Goal: Task Accomplishment & Management: Complete application form

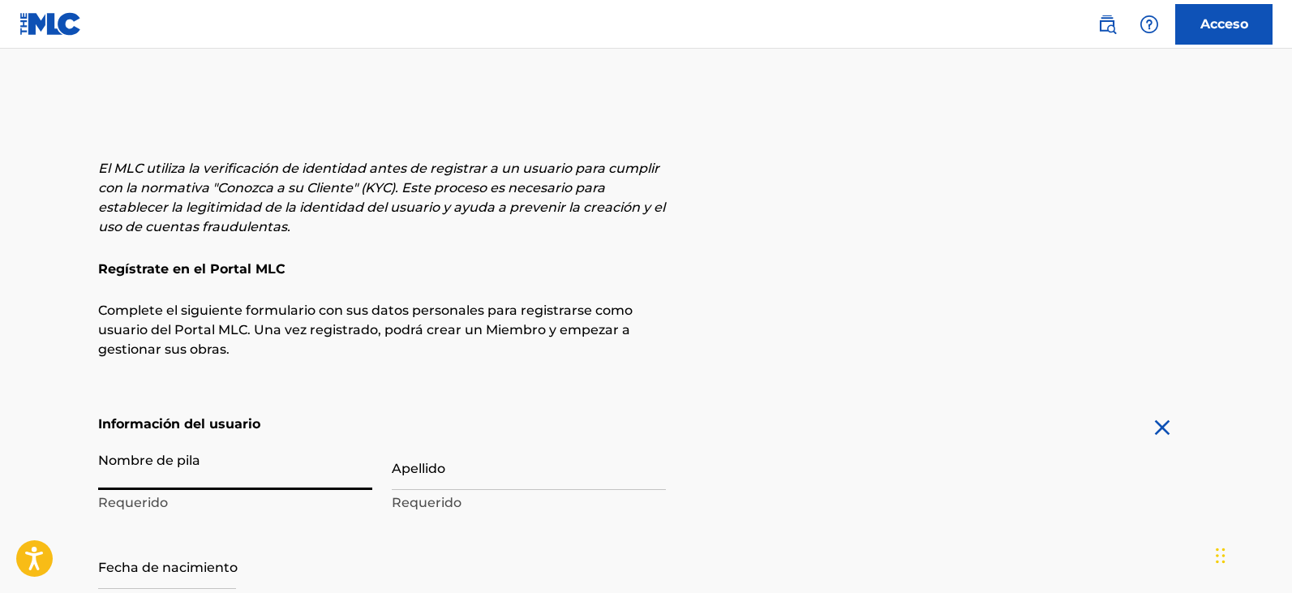
click at [183, 444] on input "Nombre de pila" at bounding box center [235, 467] width 274 height 46
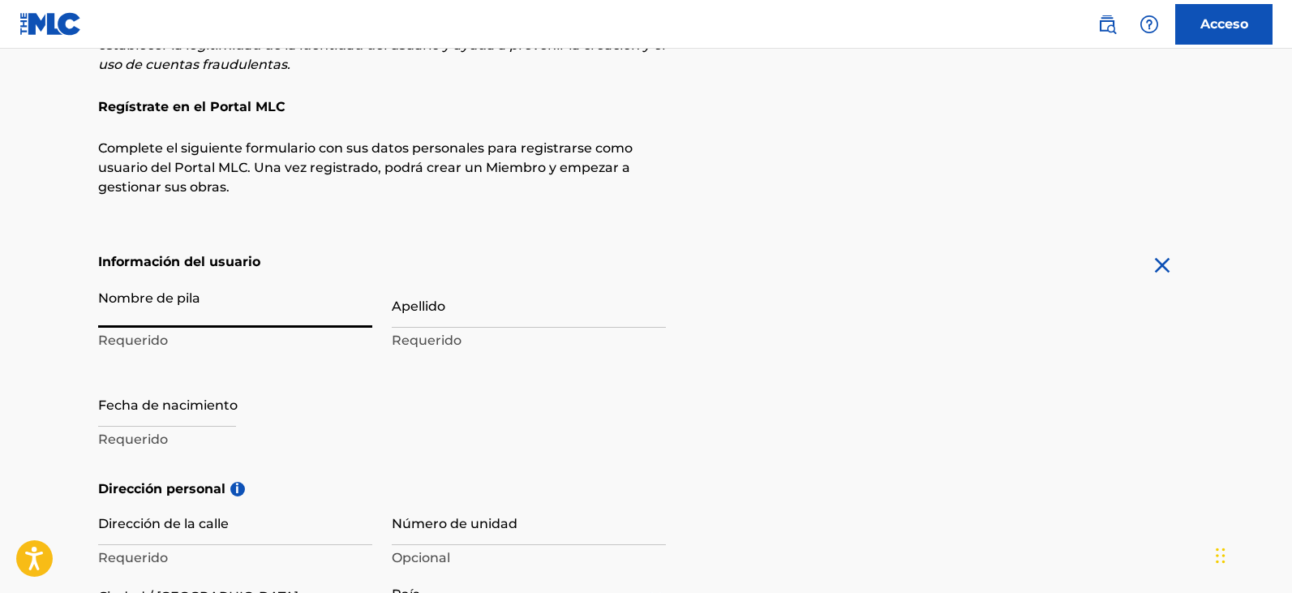
type input "[PERSON_NAME]"
drag, startPoint x: 429, startPoint y: 315, endPoint x: 430, endPoint y: 329, distance: 14.6
click at [429, 315] on input "Apellido" at bounding box center [529, 304] width 274 height 46
click at [506, 316] on input "[PERSON_NAME]" at bounding box center [529, 304] width 274 height 46
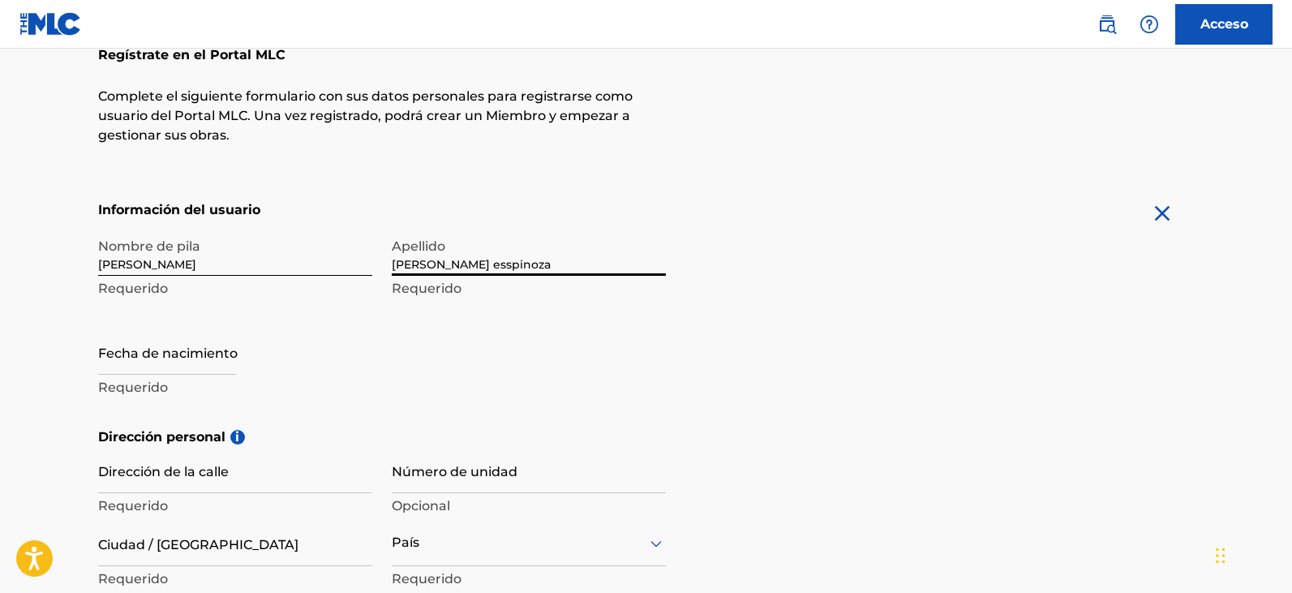
scroll to position [243, 0]
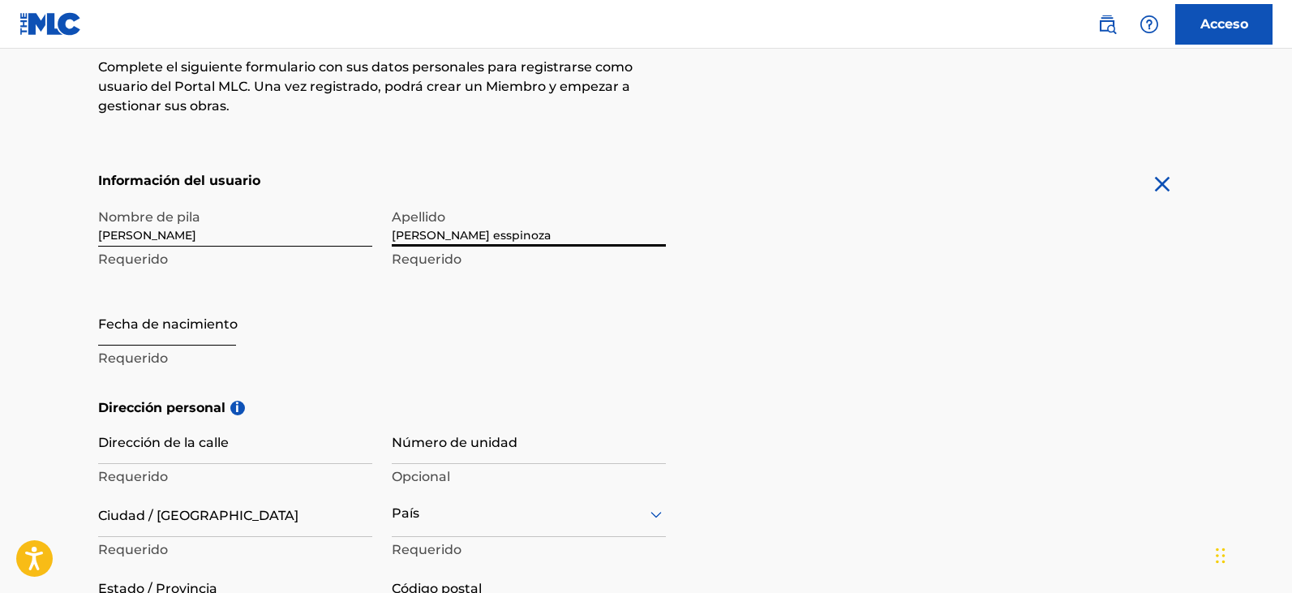
type input "[PERSON_NAME] esspinoza"
click at [170, 334] on input "text" at bounding box center [167, 322] width 138 height 46
select select "8"
select select "2025"
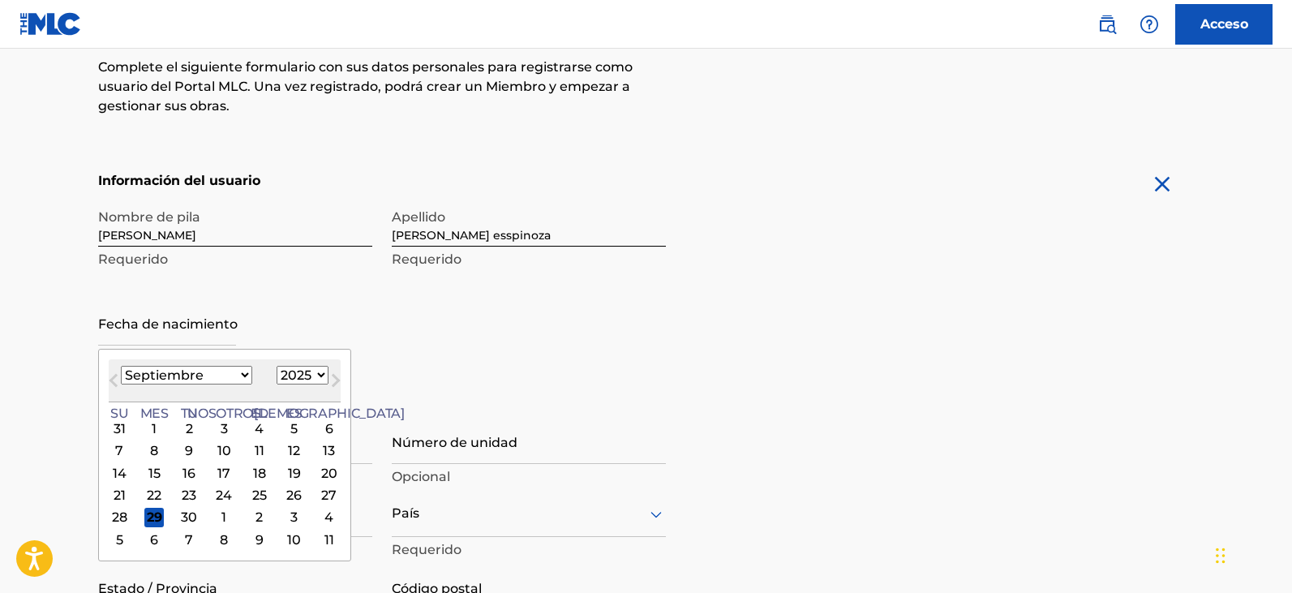
click at [207, 377] on select "Enero Febrero Marzo Abril Puede Junio [PERSON_NAME] Septiembre Octubre Noviembr…" at bounding box center [186, 375] width 131 height 19
select select "1"
click at [121, 366] on select "Enero Febrero Marzo Abril Puede Junio [PERSON_NAME] Septiembre Octubre Noviembr…" at bounding box center [186, 375] width 131 height 19
click at [286, 372] on select "1899 1900 1901 1902 1903 1904 1905 1906 1907 1908 1909 1910 1911 1912 1913 1914…" at bounding box center [303, 375] width 52 height 19
select select "1988"
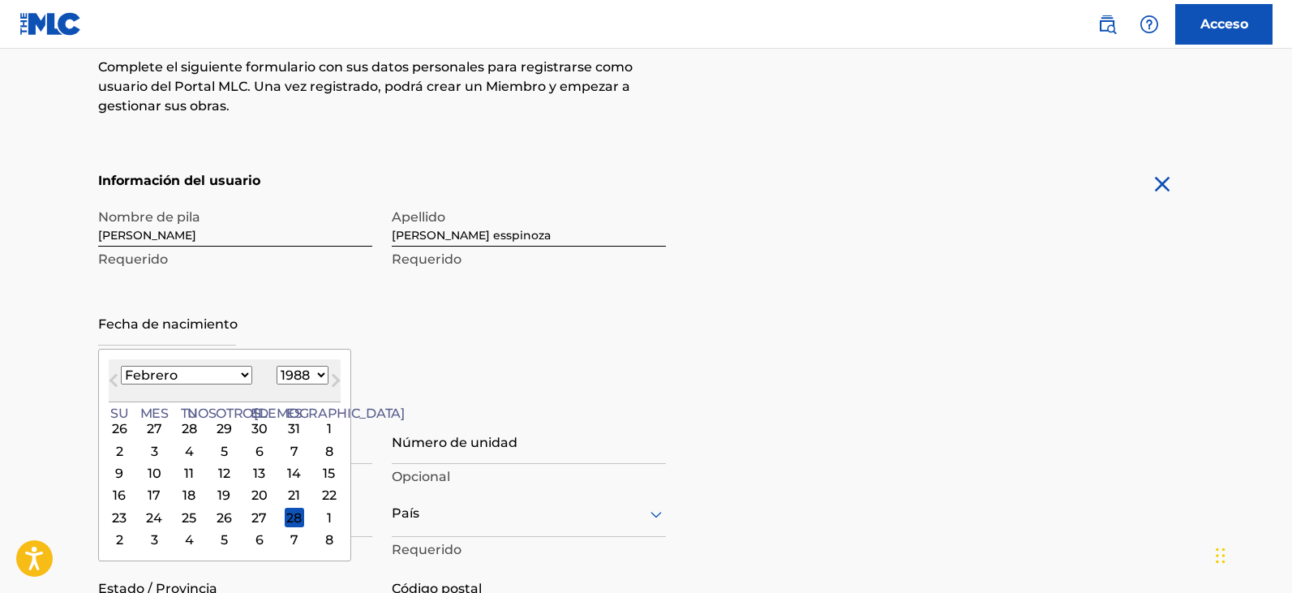
click at [277, 366] on select "1899 1900 1901 1902 1903 1904 1905 1906 1907 1908 1909 1910 1911 1912 1913 1914…" at bounding box center [303, 375] width 52 height 19
click at [148, 495] on div "22" at bounding box center [153, 495] width 19 height 19
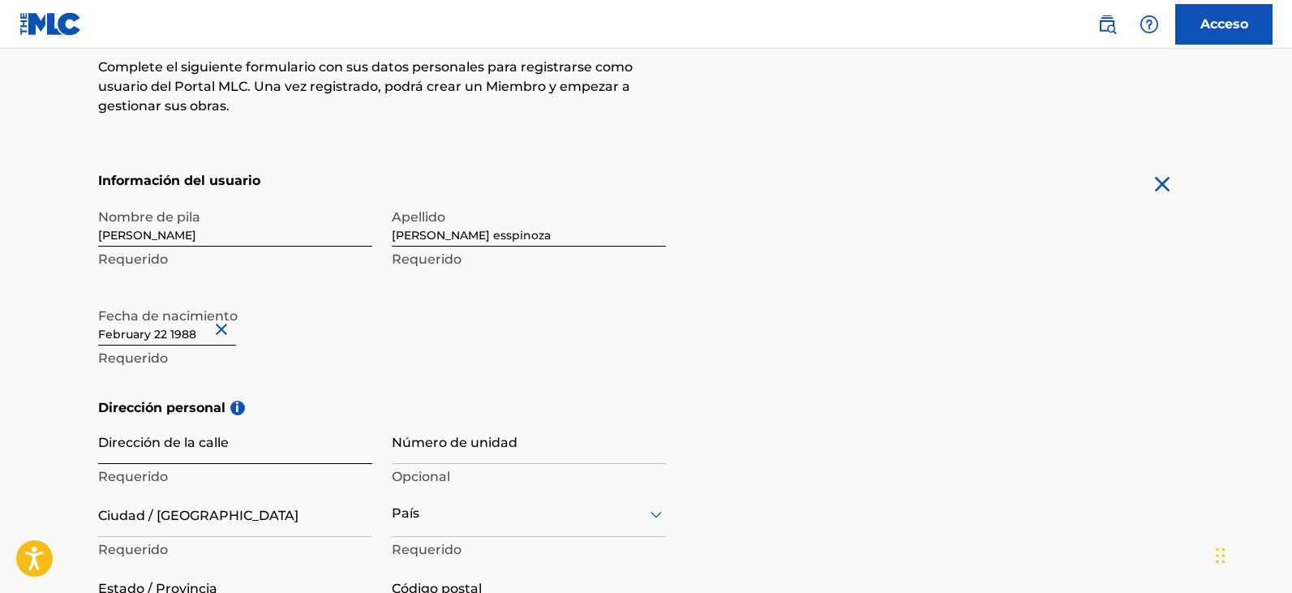
click at [176, 449] on input "Dirección de la calle" at bounding box center [235, 441] width 274 height 46
click at [166, 331] on input "text" at bounding box center [167, 322] width 138 height 46
select select "1"
select select "1988"
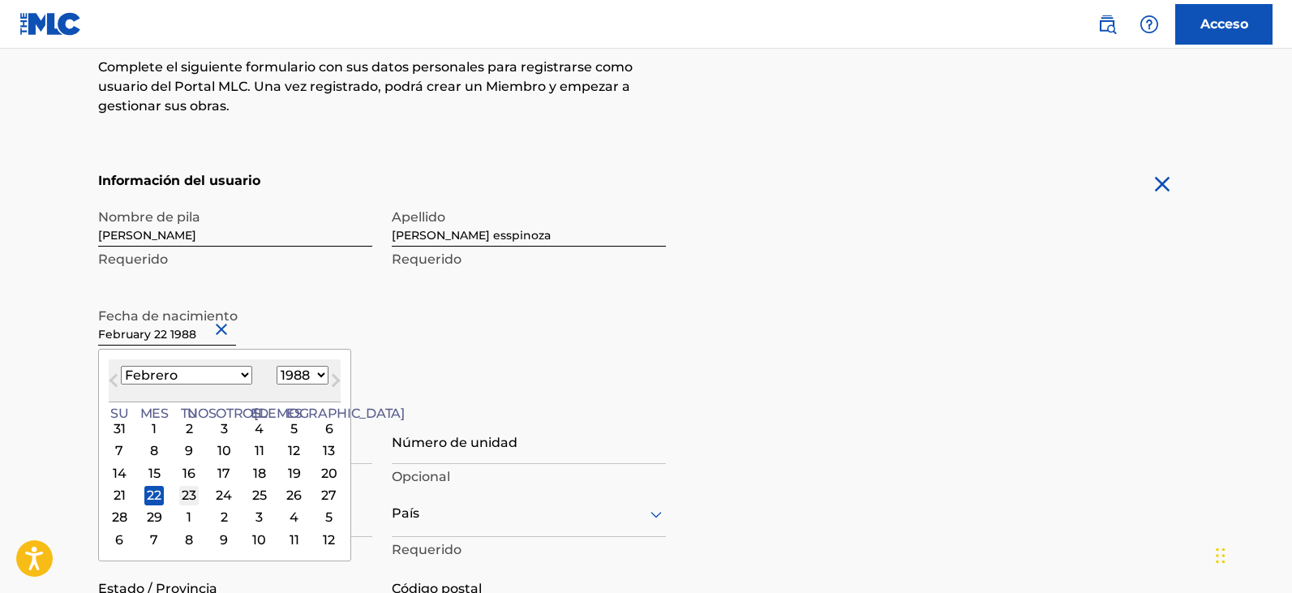
click at [182, 495] on font "23" at bounding box center [189, 495] width 15 height 15
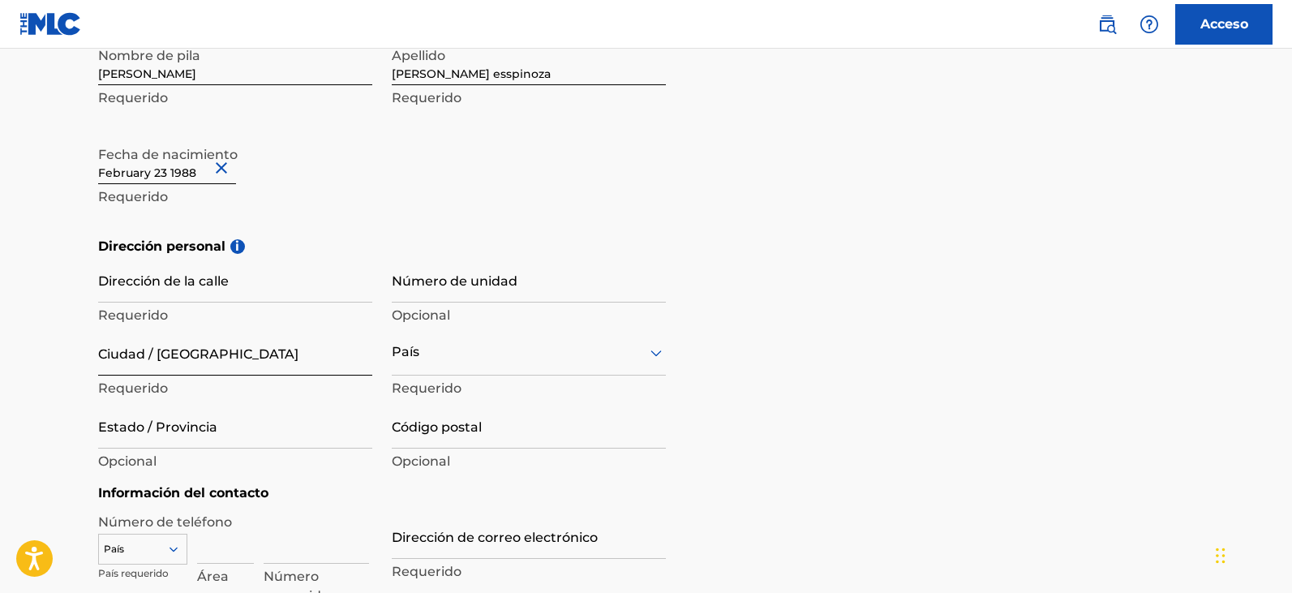
scroll to position [406, 0]
click at [207, 290] on input "Dirección de la calle" at bounding box center [235, 279] width 274 height 46
click at [168, 365] on input "Ciudad / [GEOGRAPHIC_DATA]" at bounding box center [235, 352] width 274 height 46
click at [440, 361] on div "País" at bounding box center [529, 352] width 274 height 46
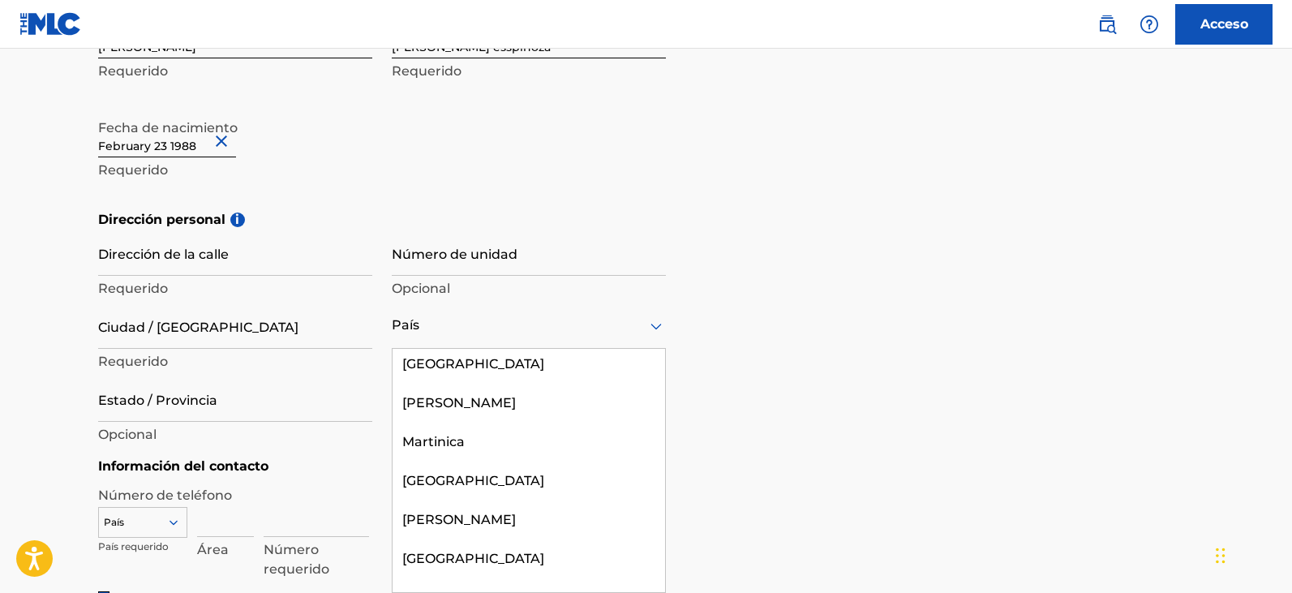
scroll to position [4948, 0]
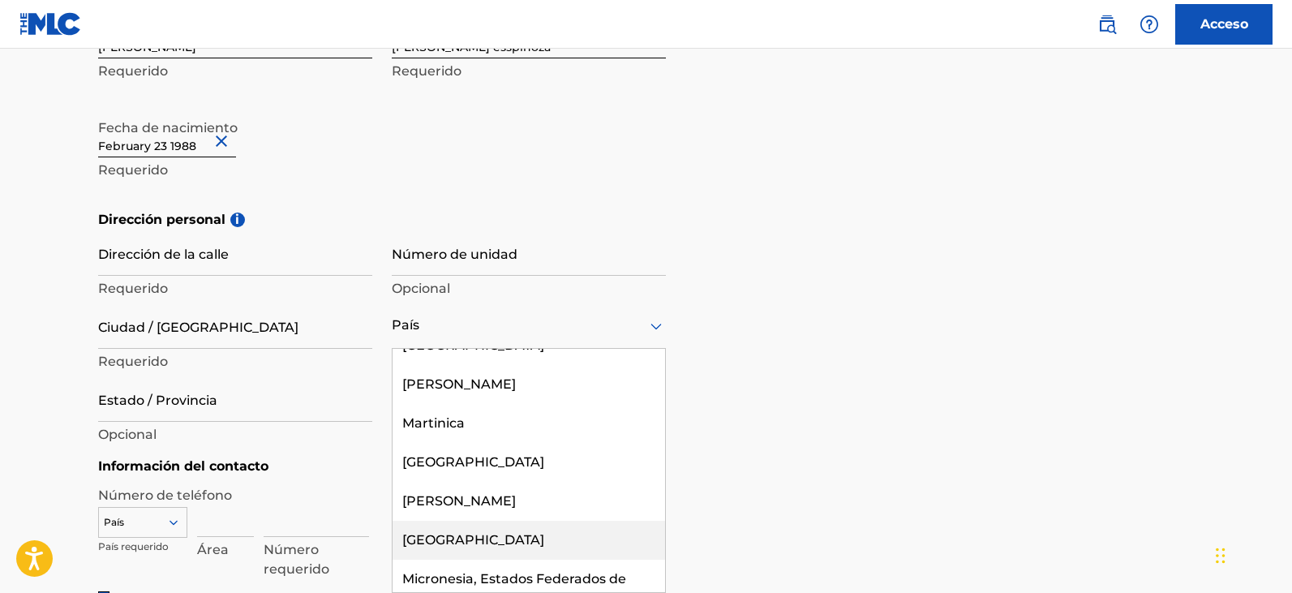
click at [424, 532] on font "[GEOGRAPHIC_DATA]" at bounding box center [473, 539] width 142 height 15
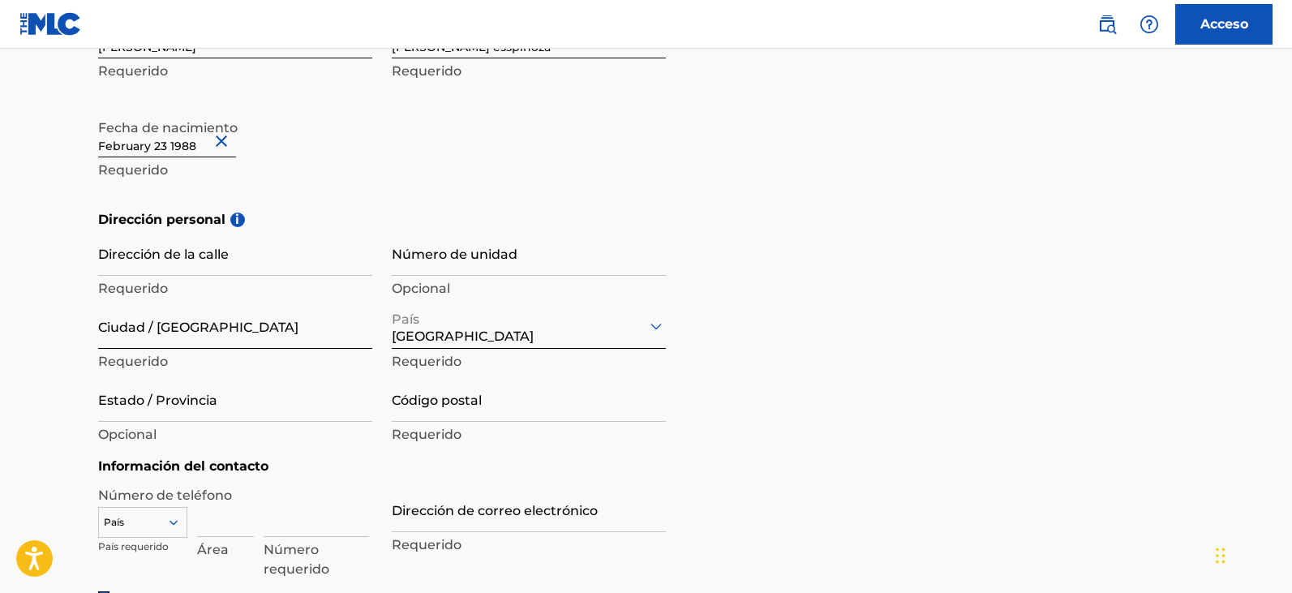
click at [217, 340] on input "Ciudad / [GEOGRAPHIC_DATA]" at bounding box center [235, 326] width 274 height 46
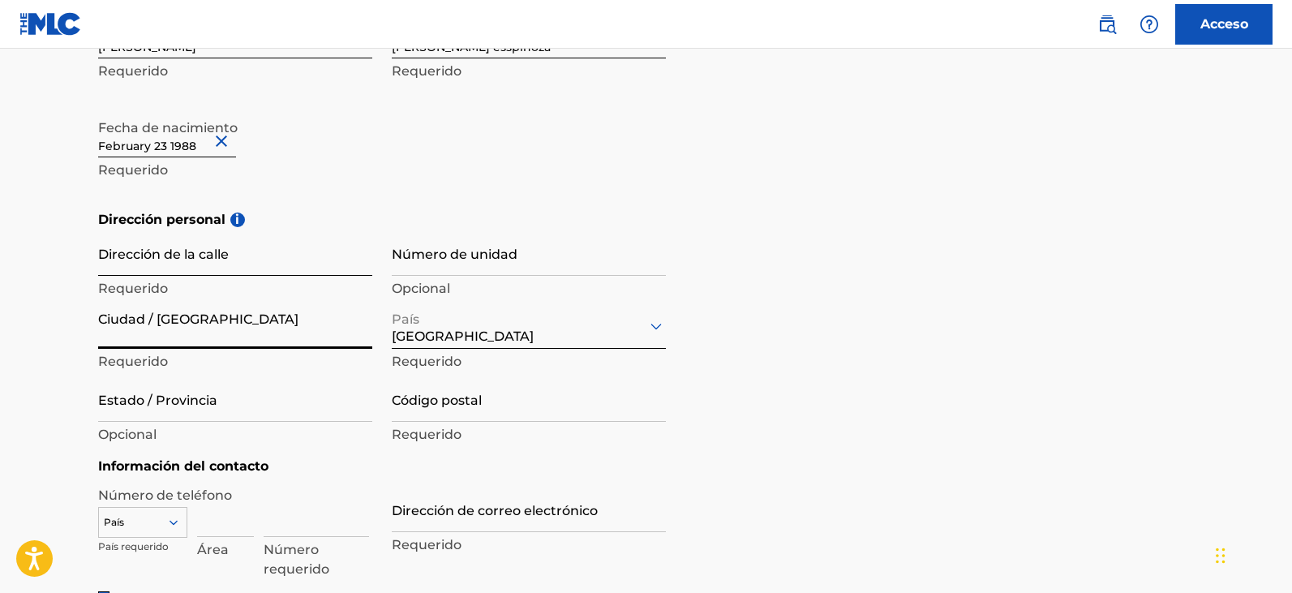
click at [196, 263] on input "Dirección de la calle" at bounding box center [235, 253] width 274 height 46
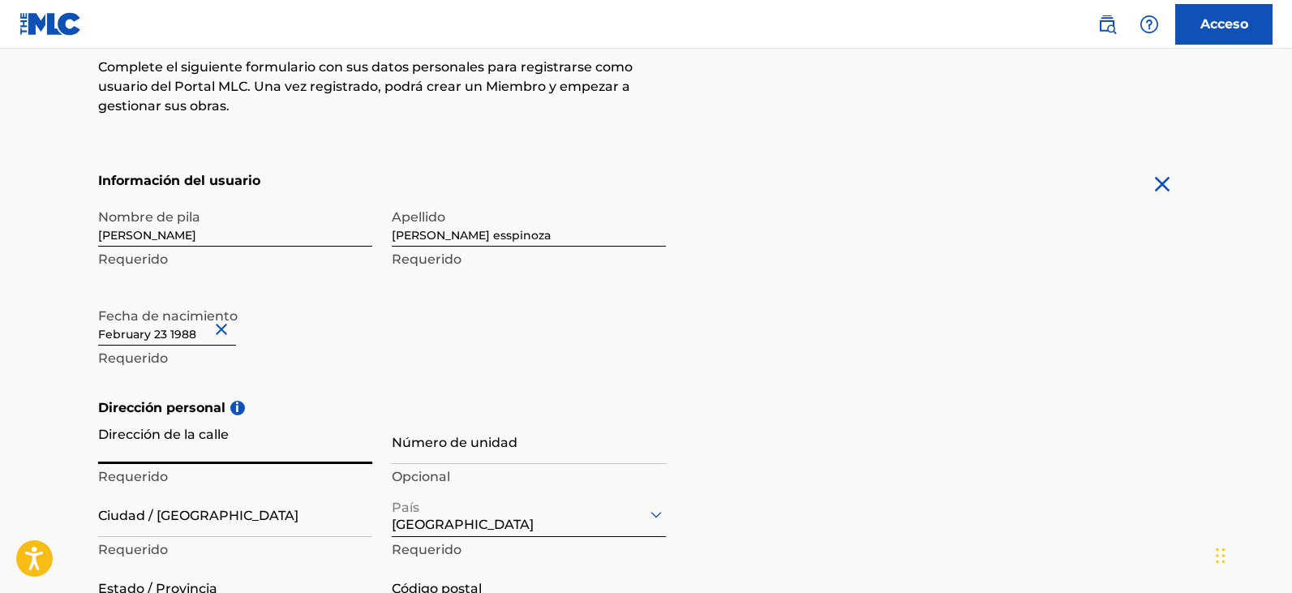
scroll to position [406, 0]
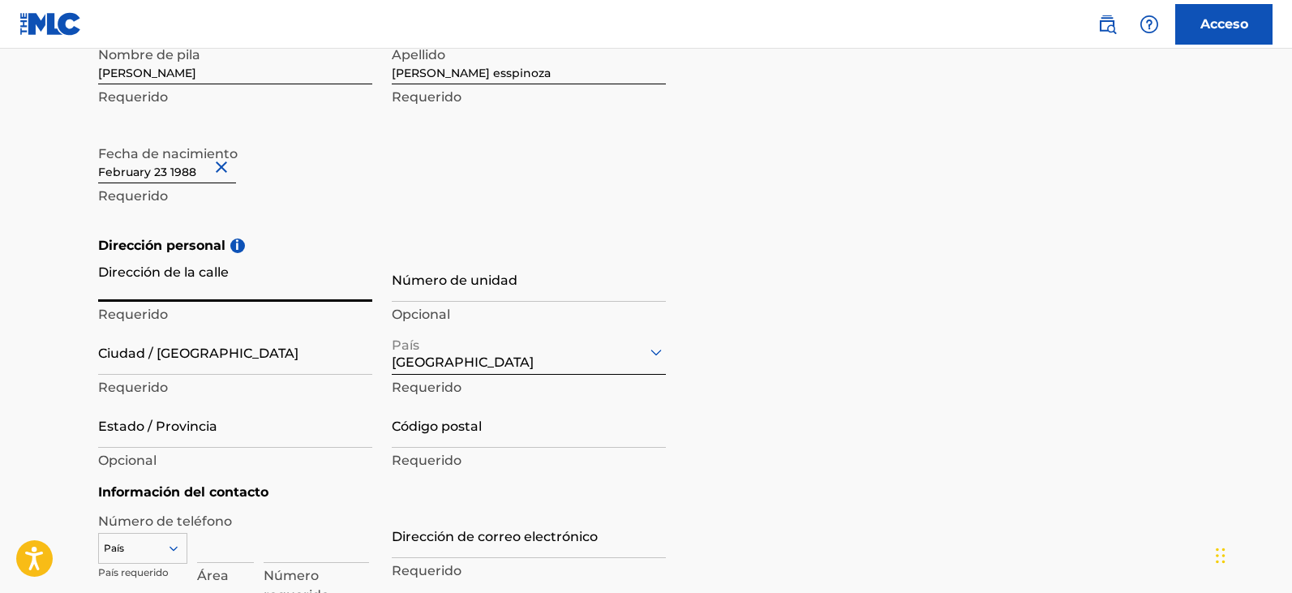
click at [192, 286] on input "Dirección de la calle" at bounding box center [235, 279] width 274 height 46
type input "[STREET_ADDRESS]"
click at [195, 360] on input "Ciudad / [GEOGRAPHIC_DATA]" at bounding box center [235, 352] width 274 height 46
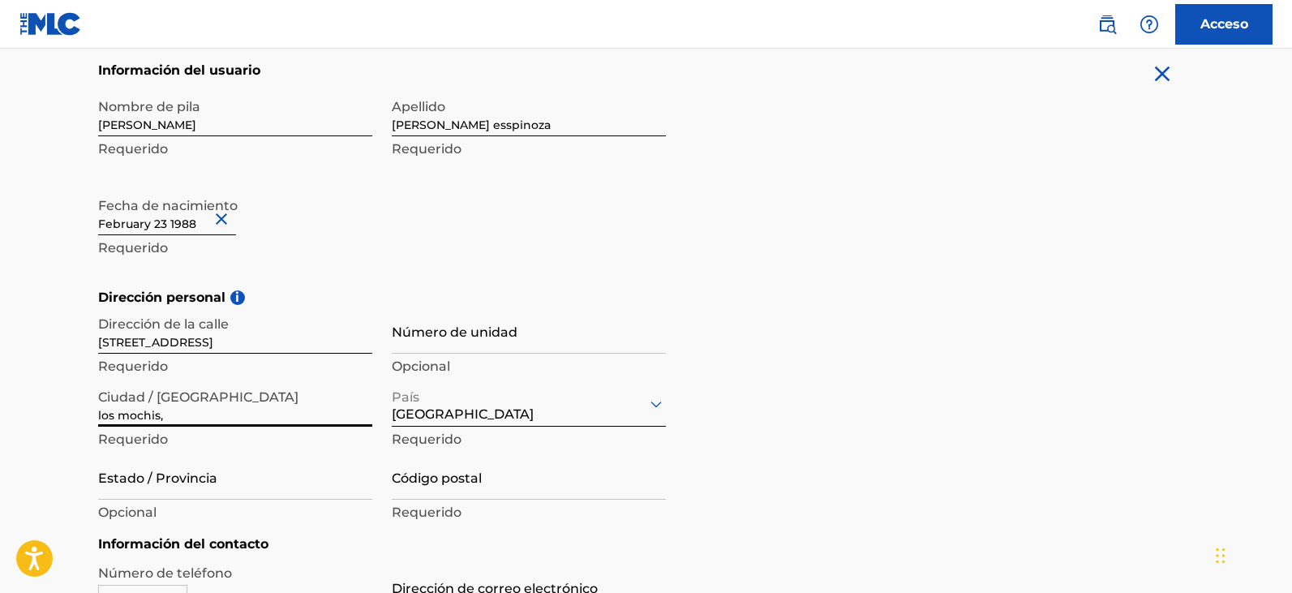
scroll to position [324, 0]
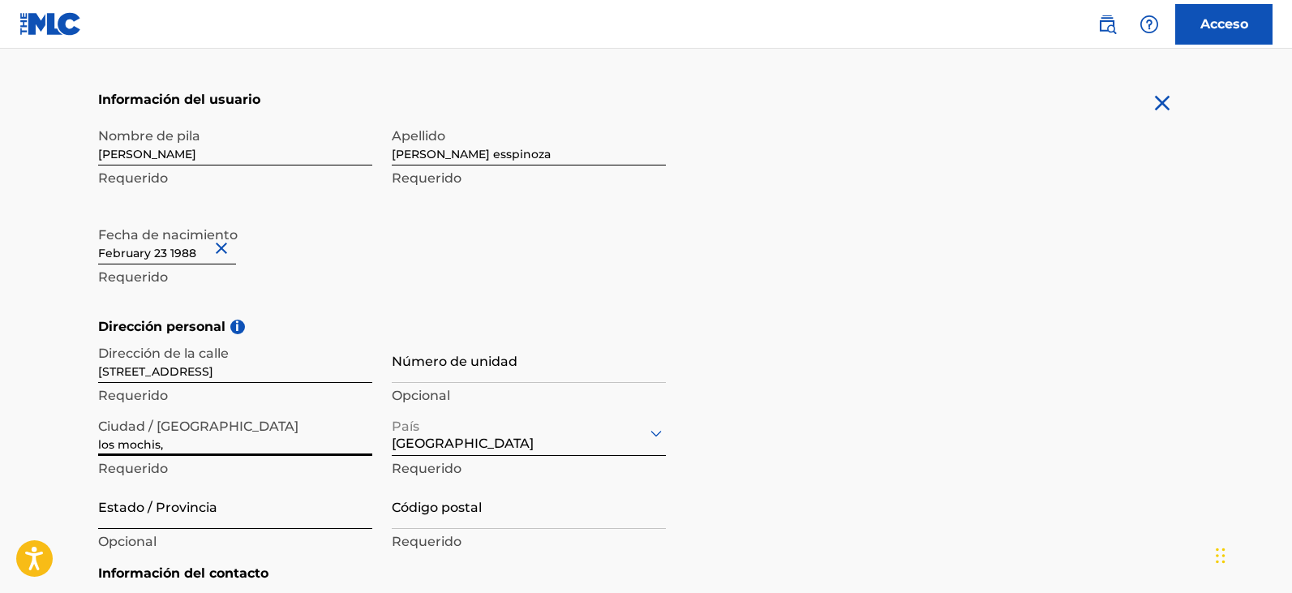
type input "los mochis,"
click at [202, 521] on input "Estado / Provincia" at bounding box center [235, 506] width 274 height 46
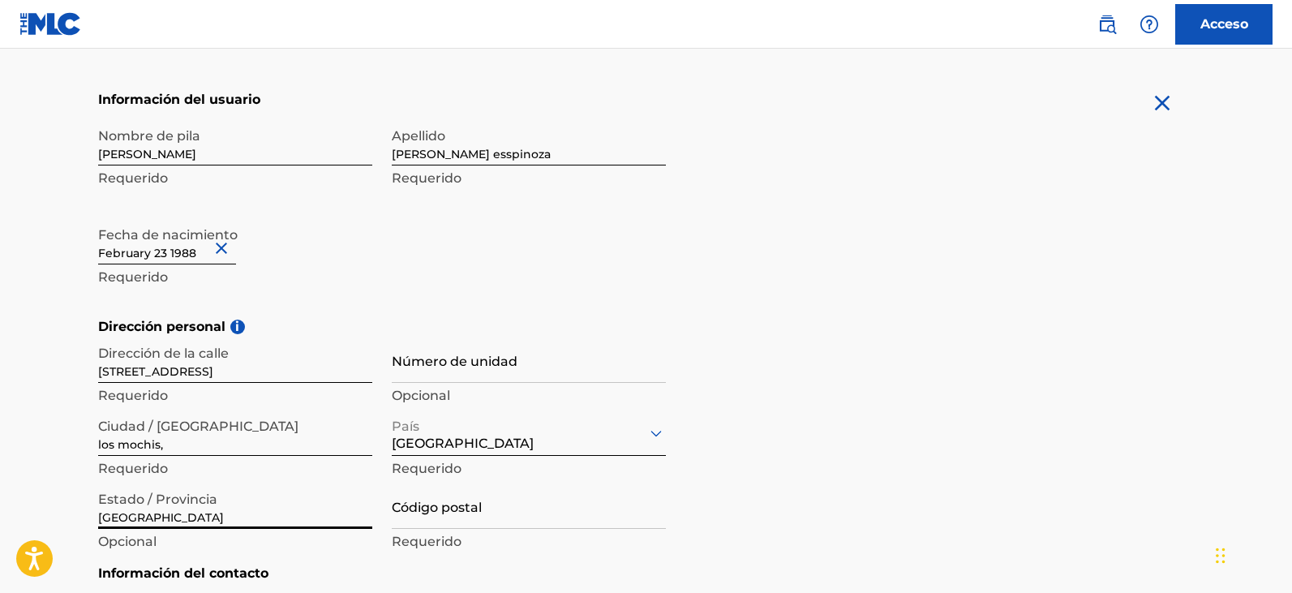
type input "[GEOGRAPHIC_DATA]"
click at [451, 519] on input "Código postal" at bounding box center [529, 506] width 274 height 46
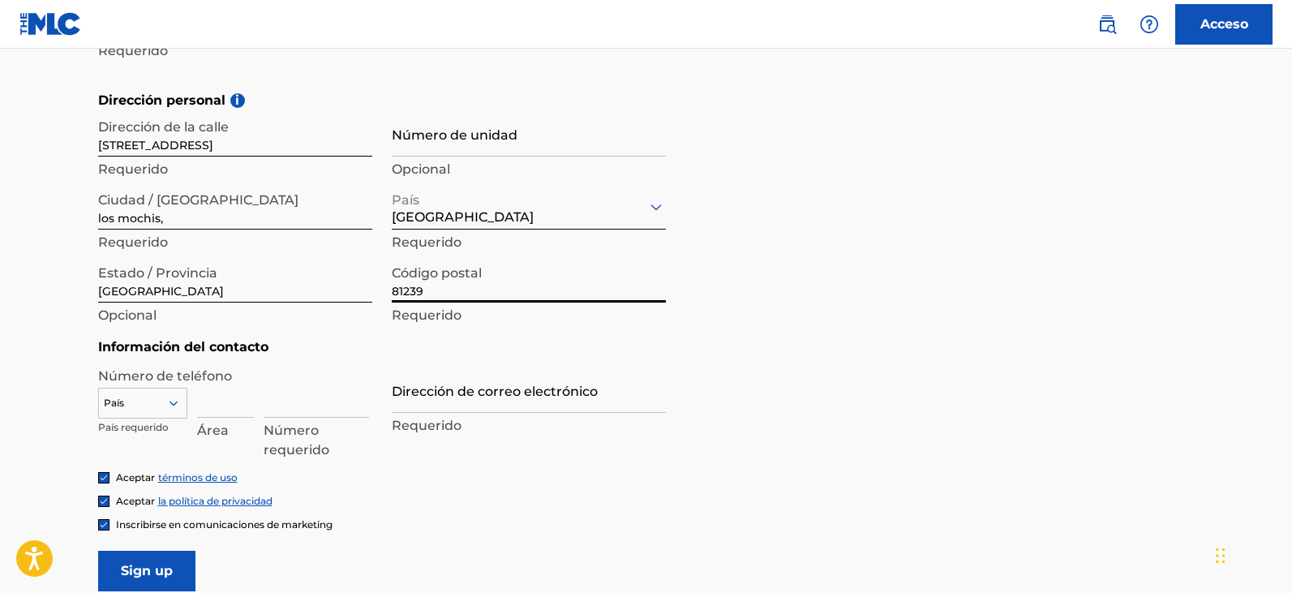
scroll to position [649, 0]
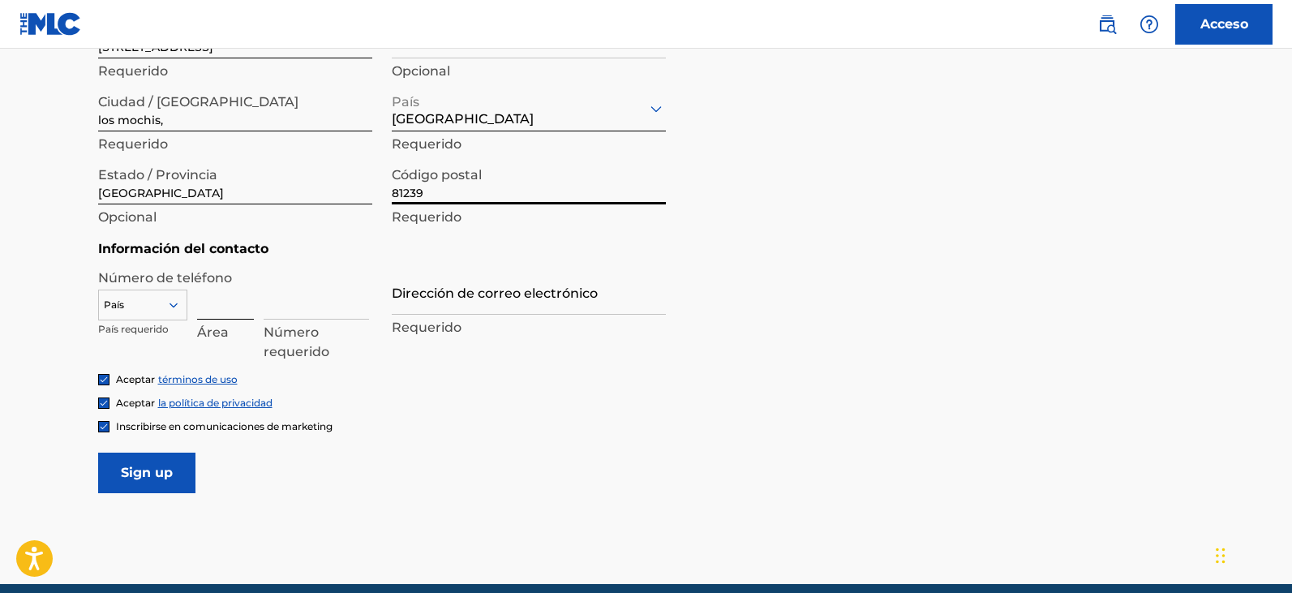
type input "81239"
click at [216, 311] on input at bounding box center [225, 296] width 57 height 46
type input "52"
click at [288, 303] on input at bounding box center [316, 296] width 105 height 46
paste input "668 171 9023"
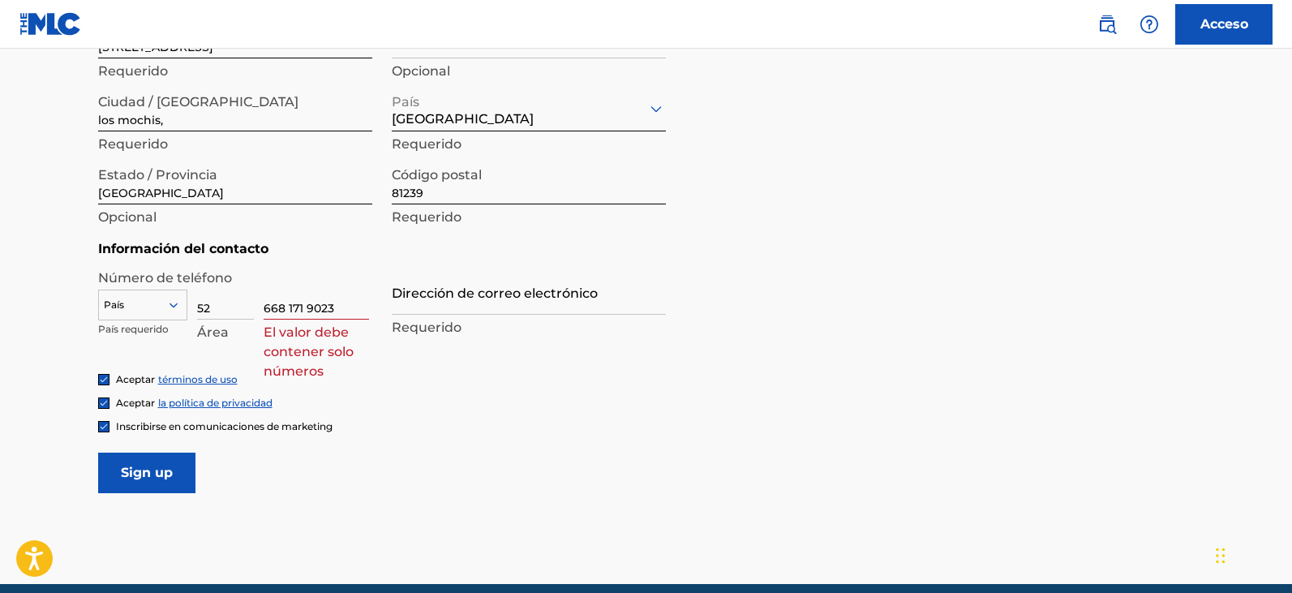
click at [290, 307] on input "668 171 9023" at bounding box center [316, 296] width 105 height 46
drag, startPoint x: 340, startPoint y: 313, endPoint x: 0, endPoint y: 303, distance: 340.1
type input "6971135610"
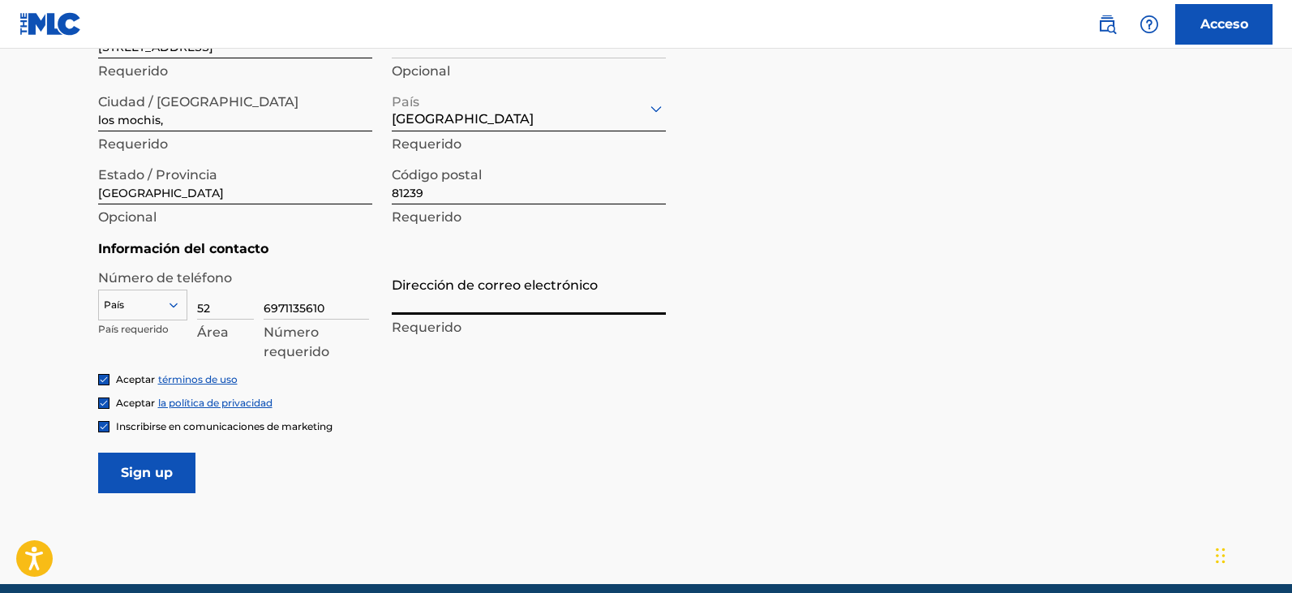
click at [437, 305] on input "Dirección de correo electrónico" at bounding box center [529, 292] width 274 height 46
type input "[EMAIL_ADDRESS][DOMAIN_NAME]"
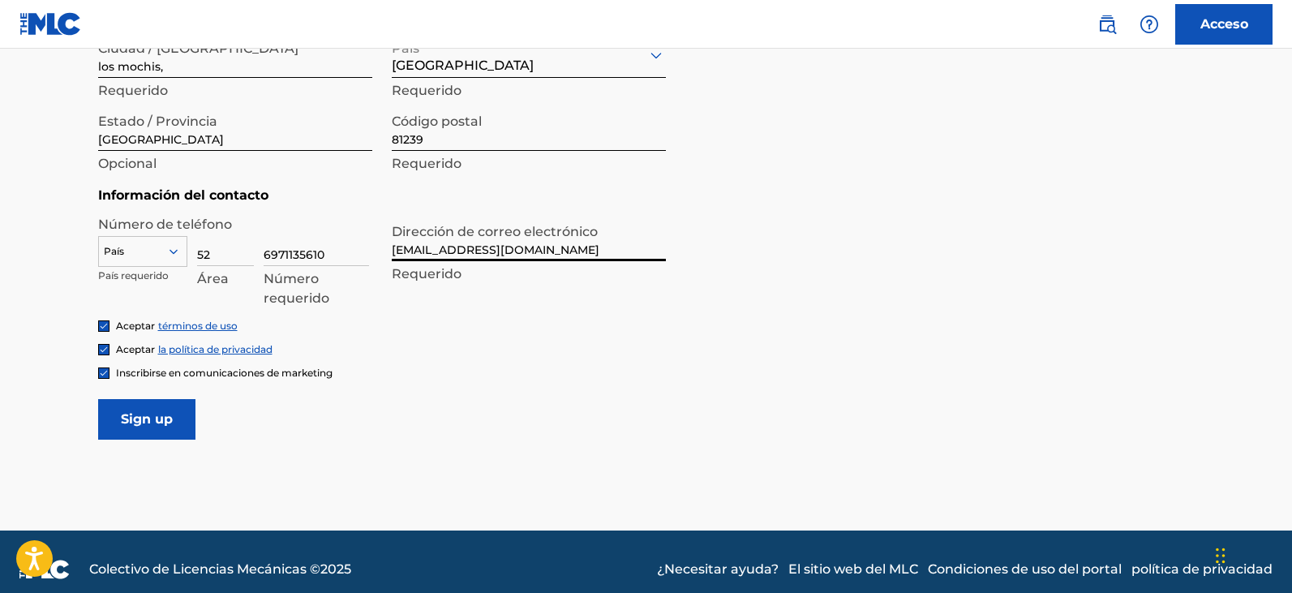
scroll to position [718, 0]
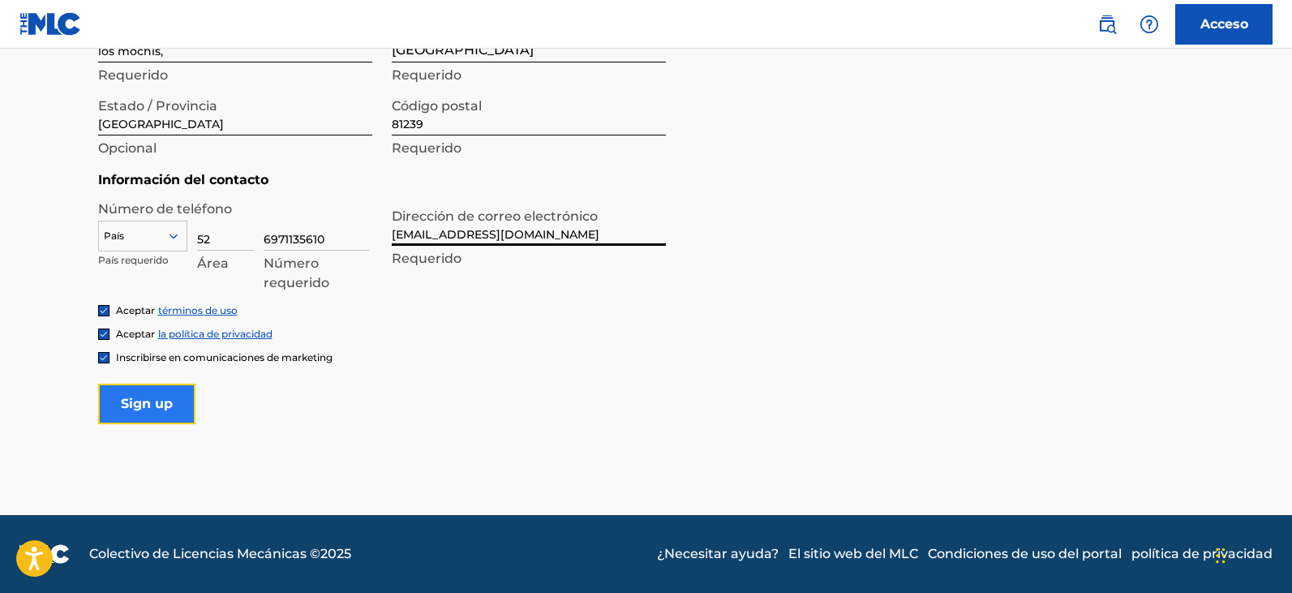
click at [149, 405] on input "Inscribirse" at bounding box center [146, 404] width 97 height 41
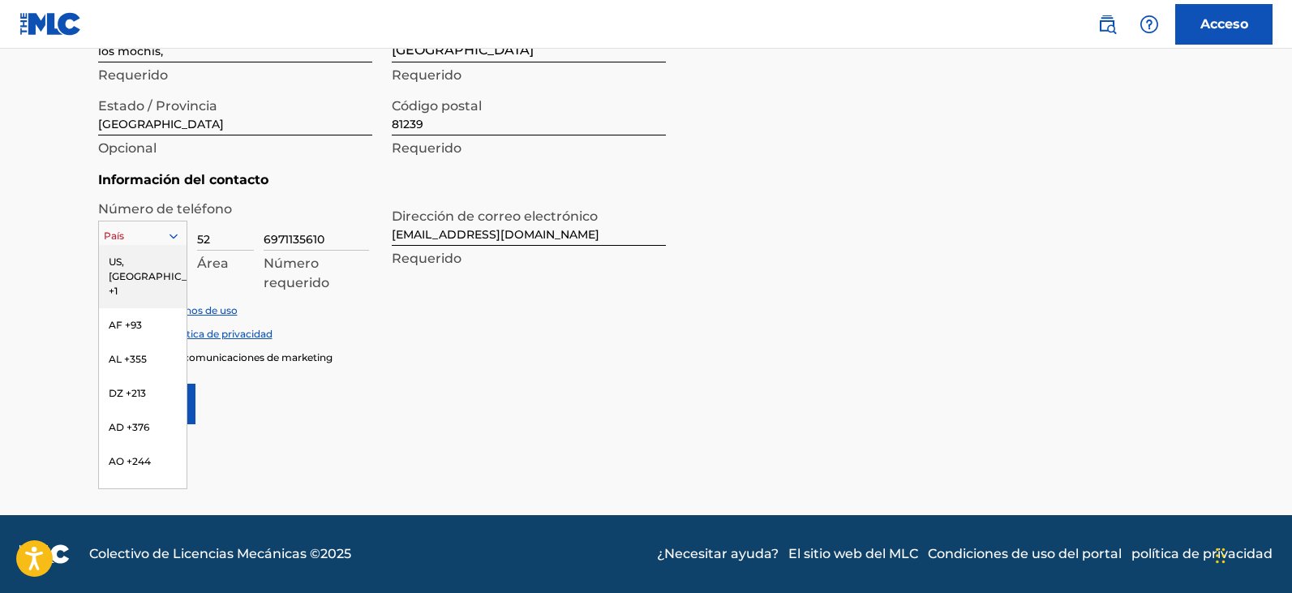
click at [180, 232] on icon at bounding box center [173, 236] width 15 height 15
click at [124, 263] on font "MX +52" at bounding box center [126, 257] width 35 height 12
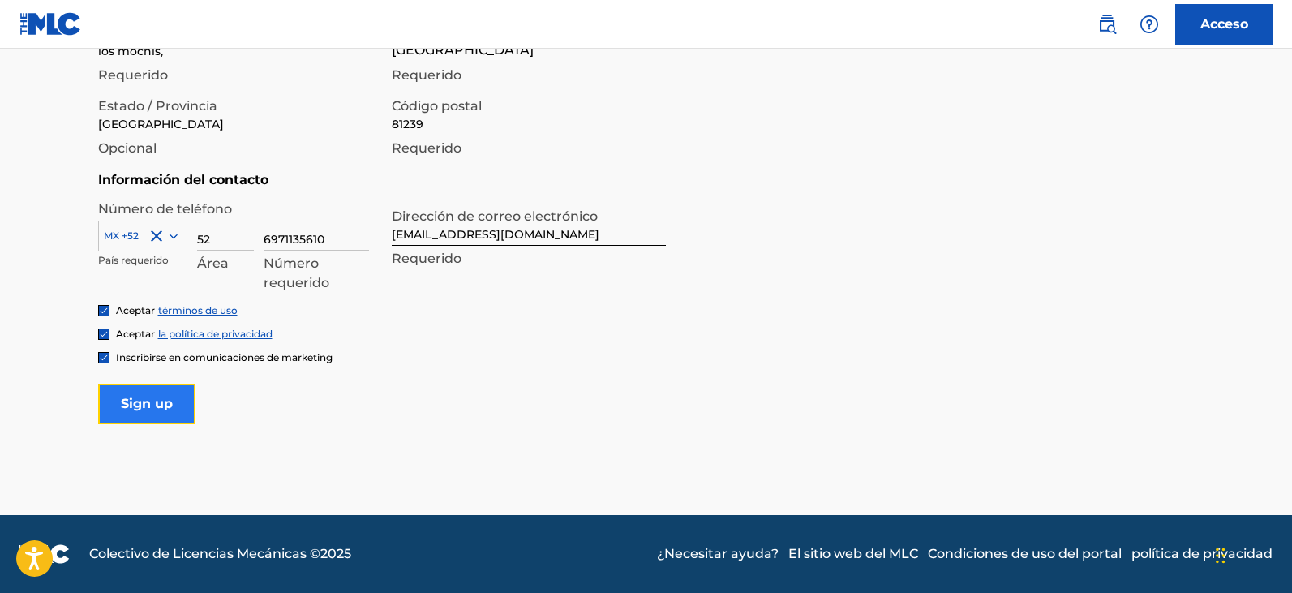
click at [140, 401] on input "Inscribirse" at bounding box center [146, 404] width 97 height 41
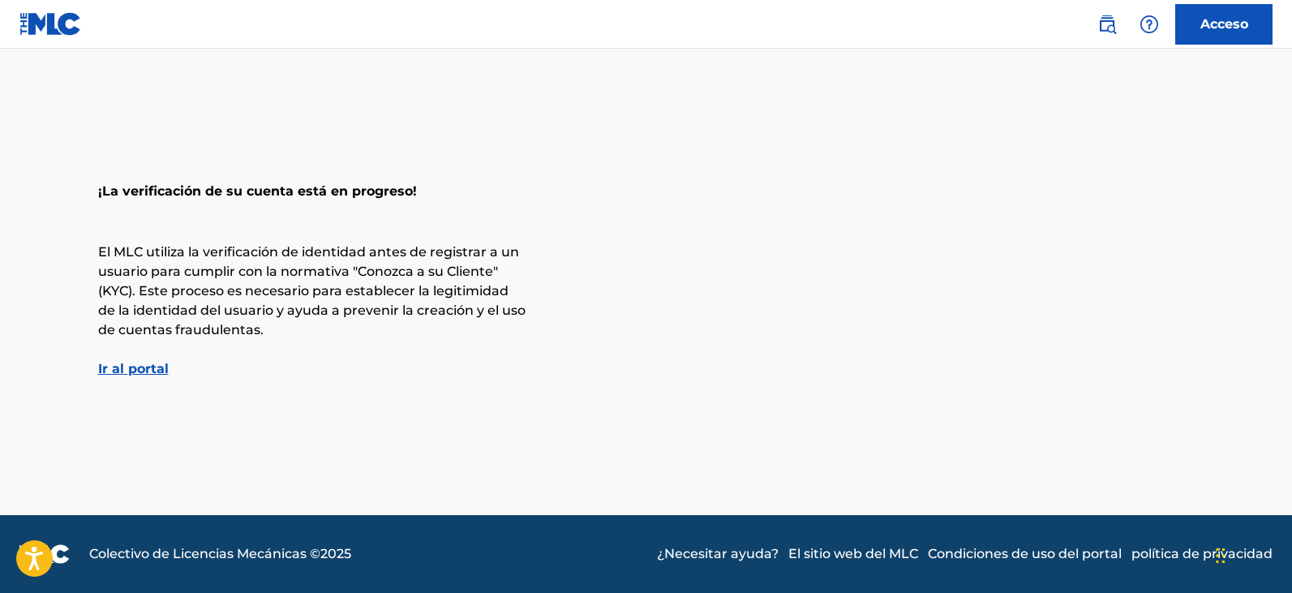
click at [155, 366] on font "Ir al portal" at bounding box center [133, 368] width 71 height 15
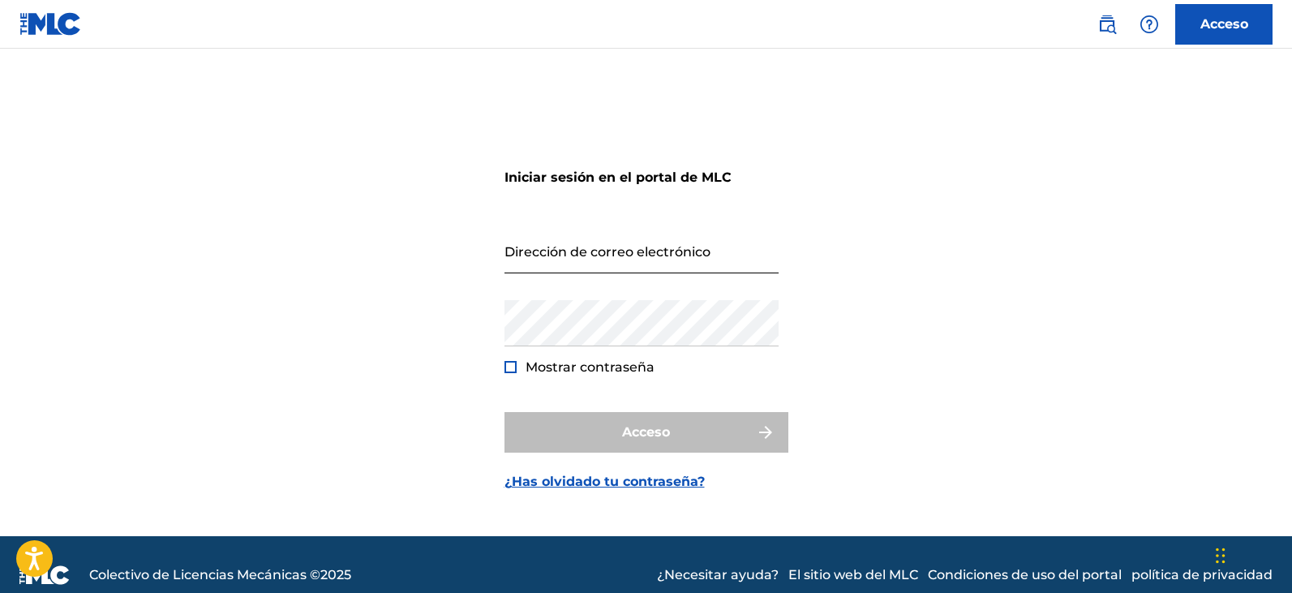
click at [622, 257] on input "Dirección de correo electrónico" at bounding box center [642, 250] width 274 height 46
click at [41, 16] on img at bounding box center [50, 24] width 62 height 24
click at [1224, 12] on link "Acceso" at bounding box center [1223, 24] width 97 height 41
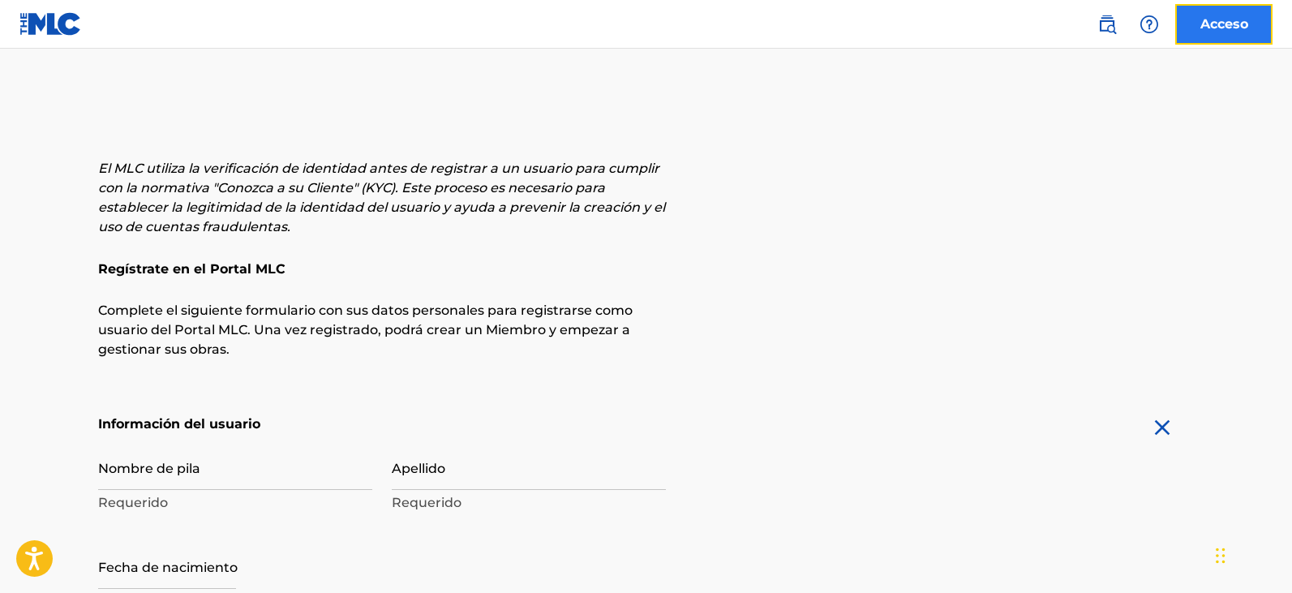
click at [1228, 10] on link "Acceso" at bounding box center [1223, 24] width 97 height 41
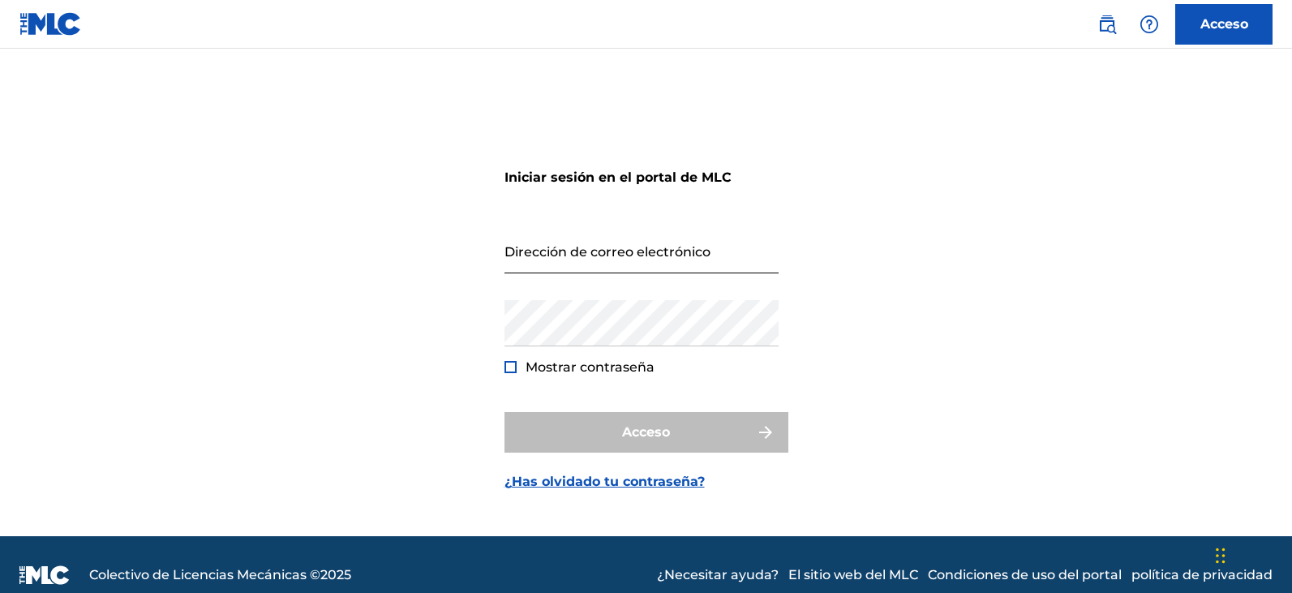
click at [571, 260] on input "Dirección de correo electrónico" at bounding box center [642, 250] width 274 height 46
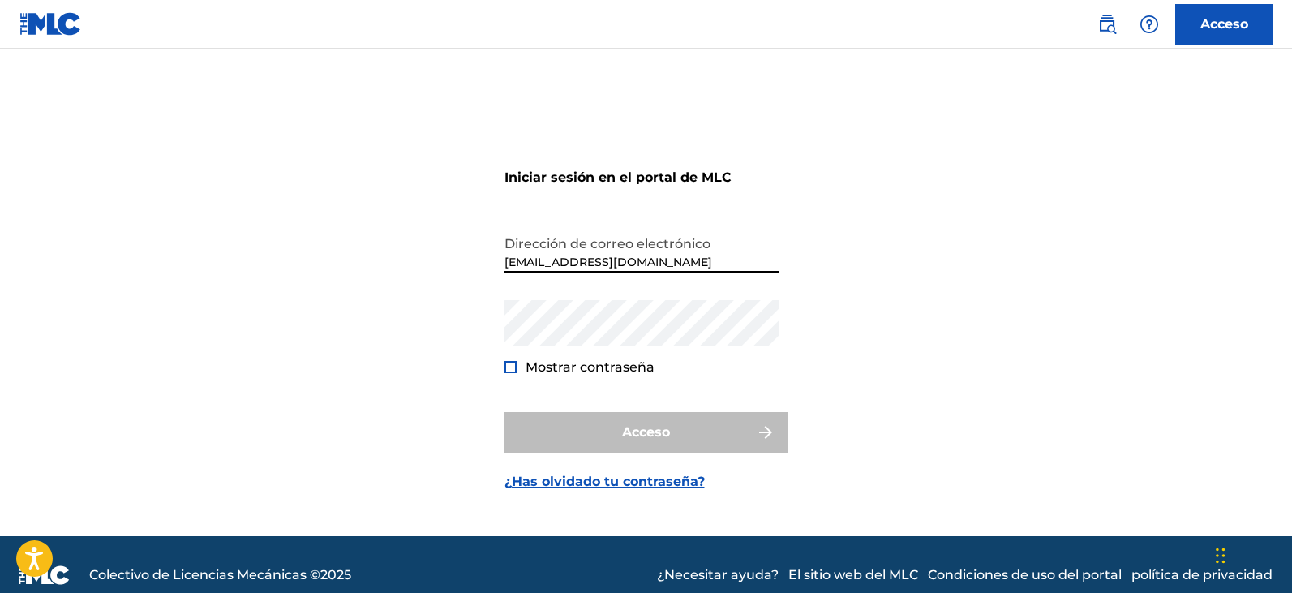
type input "[EMAIL_ADDRESS][DOMAIN_NAME]"
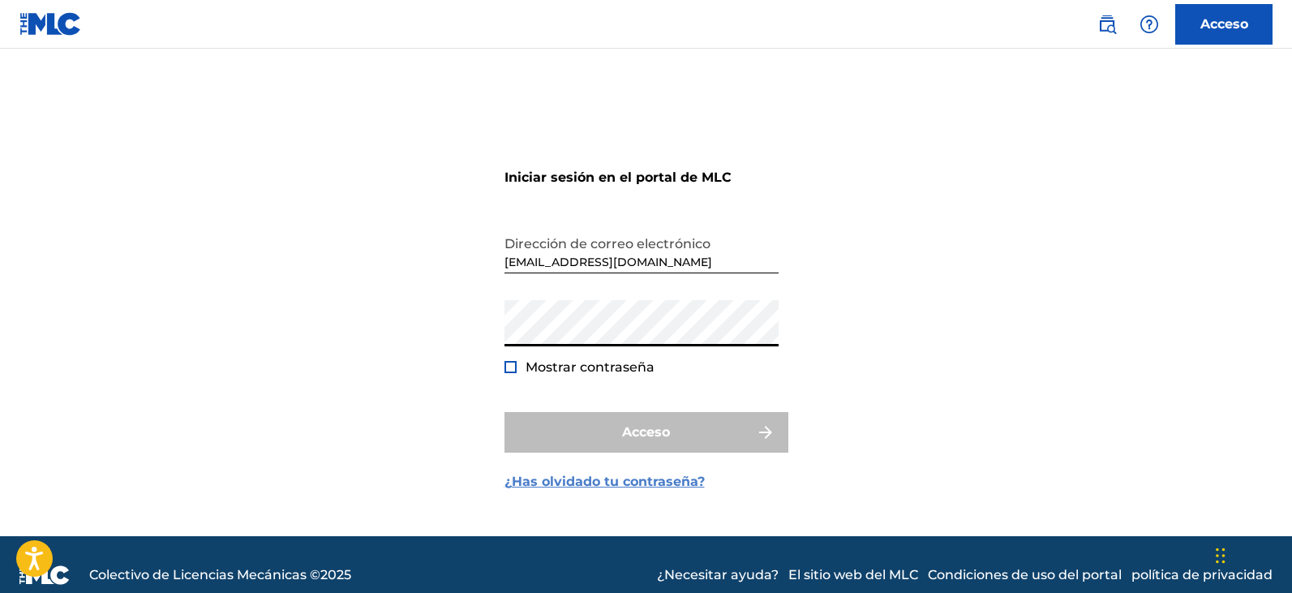
click at [592, 488] on font "¿Has olvidado tu contraseña?" at bounding box center [605, 481] width 200 height 15
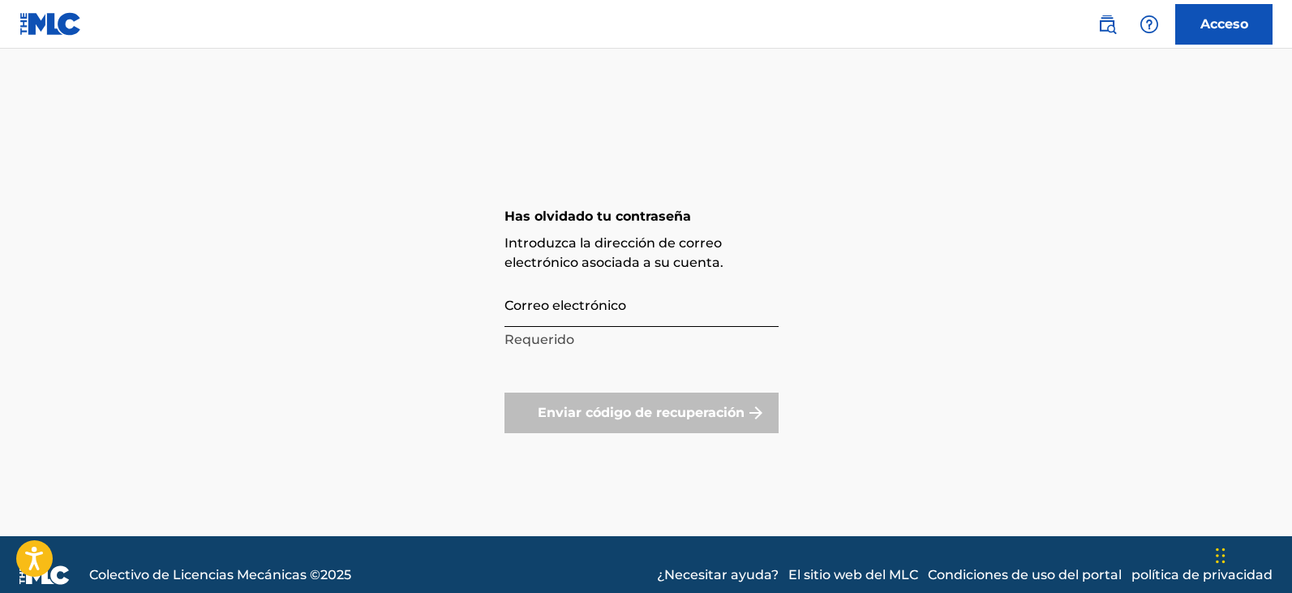
click at [549, 322] on input "Correo electrónico" at bounding box center [642, 304] width 274 height 46
type input "[EMAIL_ADDRESS][DOMAIN_NAME]"
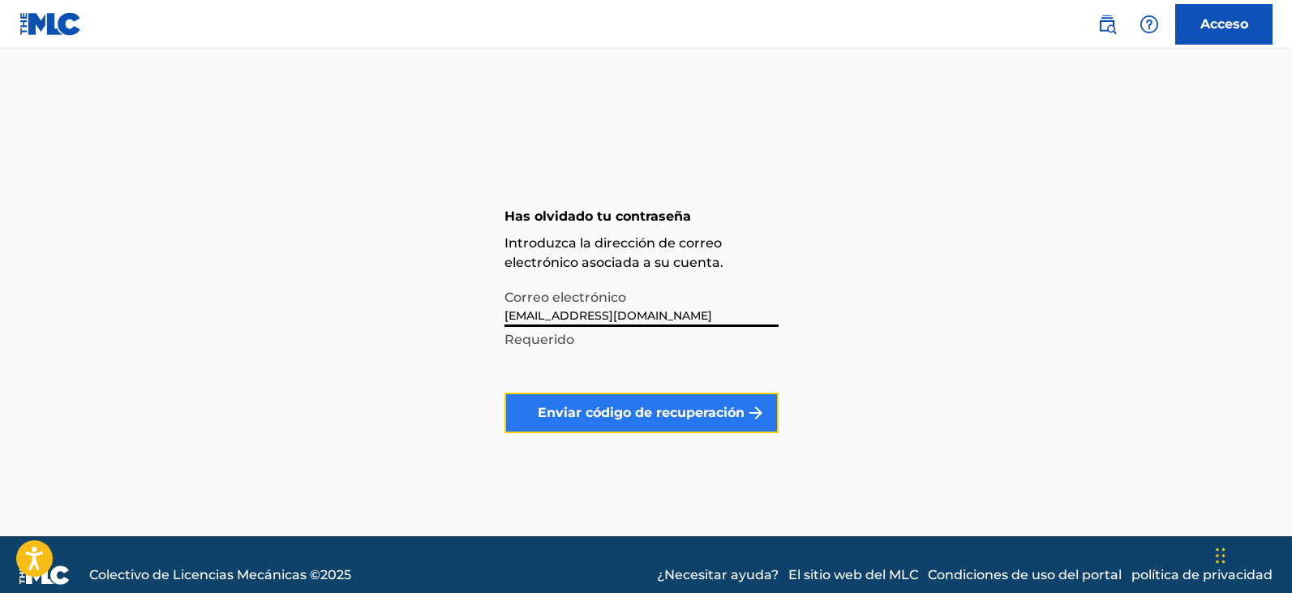
click at [628, 415] on font "Enviar código de recuperación" at bounding box center [641, 412] width 207 height 15
